Goal: Find specific page/section: Find specific page/section

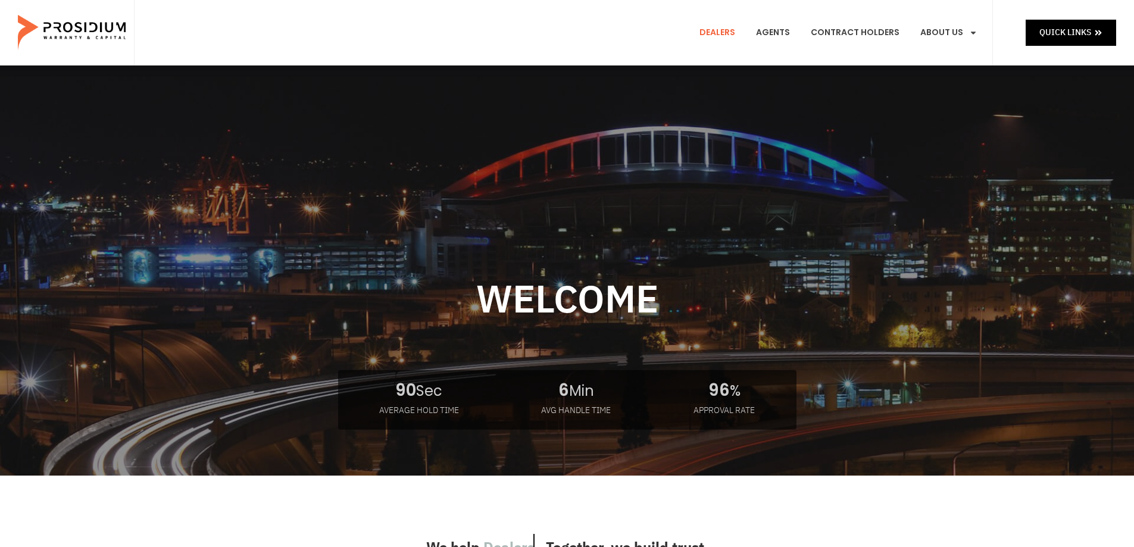
click at [723, 26] on link "Dealers" at bounding box center [718, 33] width 54 height 44
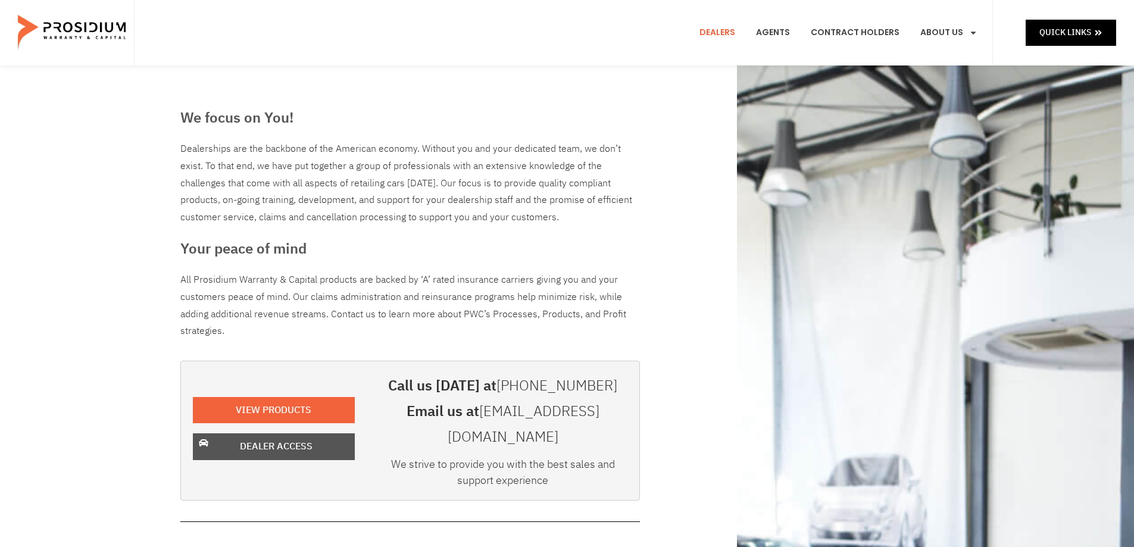
click at [298, 438] on span "Dealer Access" at bounding box center [276, 446] width 73 height 17
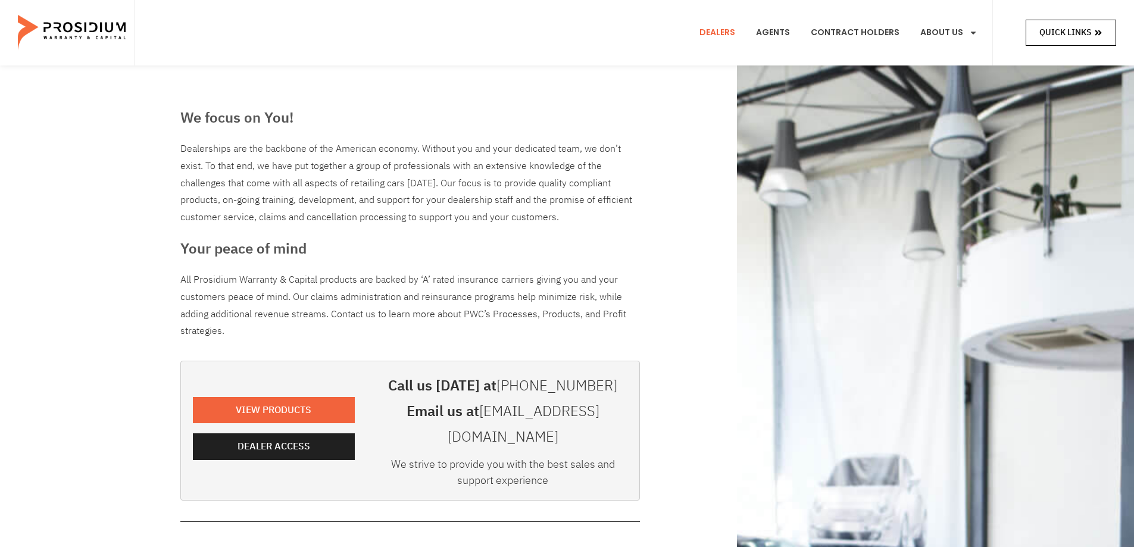
click at [1042, 27] on span "Quick Links" at bounding box center [1066, 32] width 52 height 15
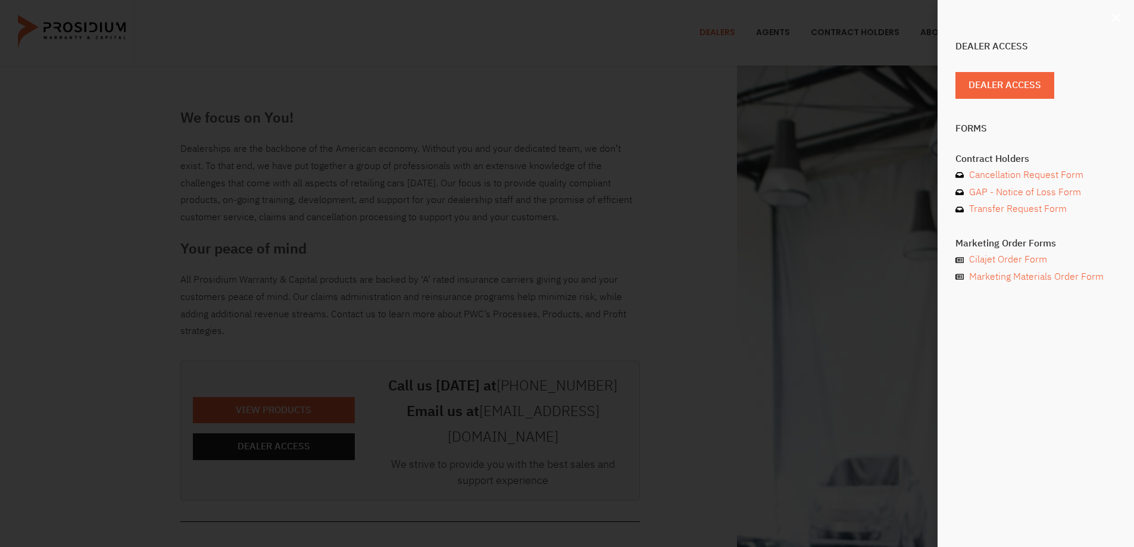
click at [1121, 18] on icon "Close" at bounding box center [1116, 18] width 12 height 12
